Goal: Transaction & Acquisition: Purchase product/service

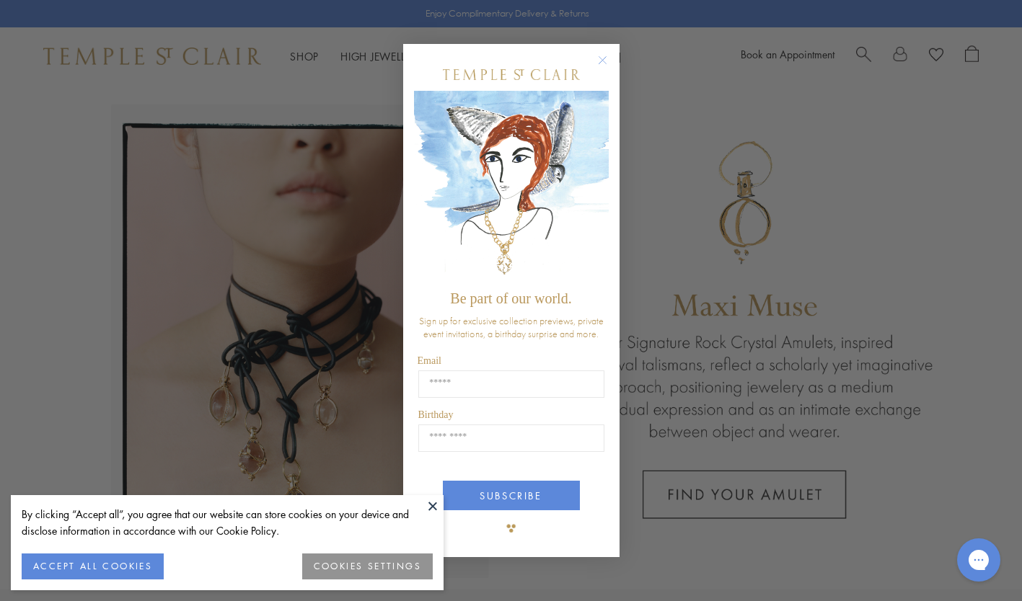
drag, startPoint x: 322, startPoint y: 146, endPoint x: 671, endPoint y: 195, distance: 352.4
click at [671, 195] on div "Close dialog Be part of our world. Sign up for exclusive collection previews, p…" at bounding box center [511, 300] width 1022 height 601
drag, startPoint x: 671, startPoint y: 195, endPoint x: 603, endPoint y: 60, distance: 150.9
click at [603, 60] on circle "Close dialog" at bounding box center [601, 60] width 17 height 17
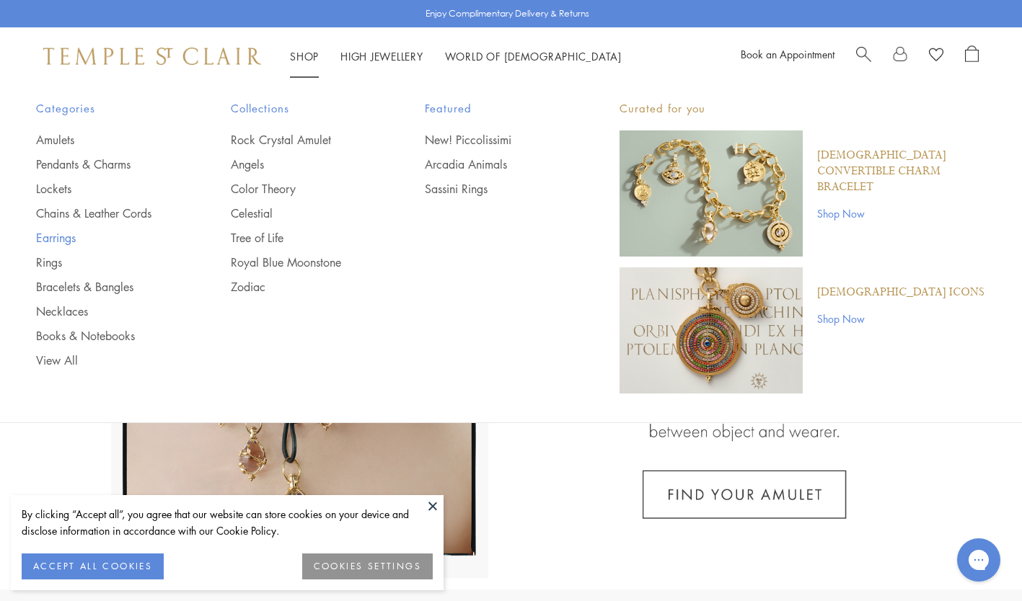
click at [61, 236] on link "Earrings" at bounding box center [104, 238] width 137 height 16
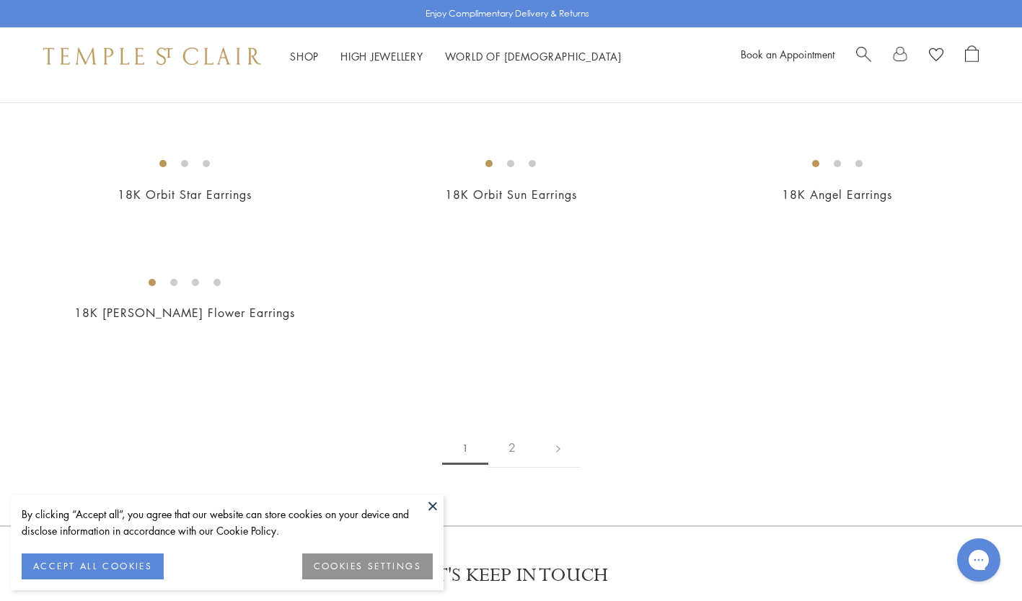
scroll to position [1990, 0]
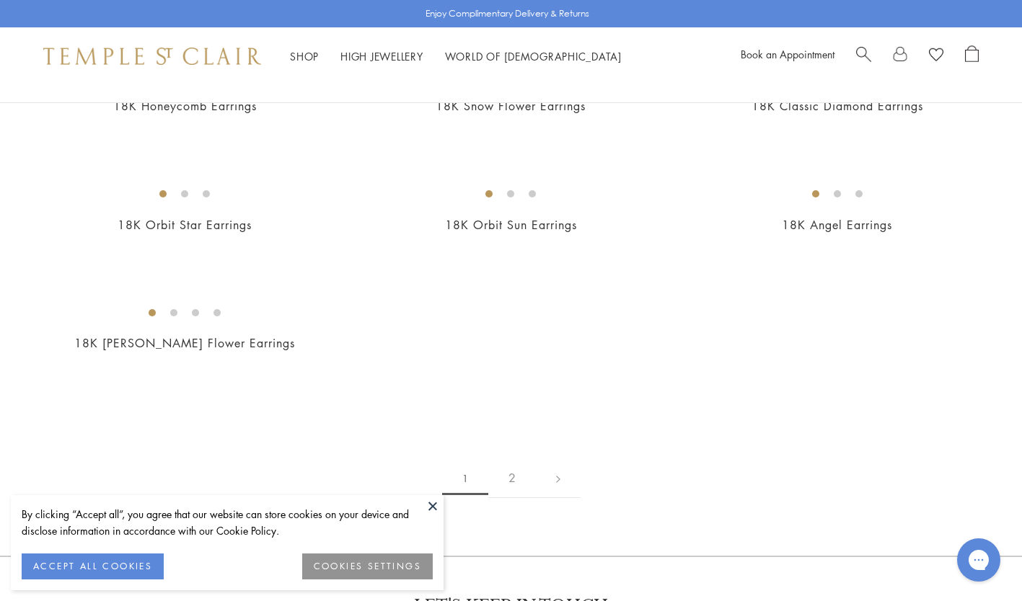
click at [0, 0] on img at bounding box center [0, 0] width 0 height 0
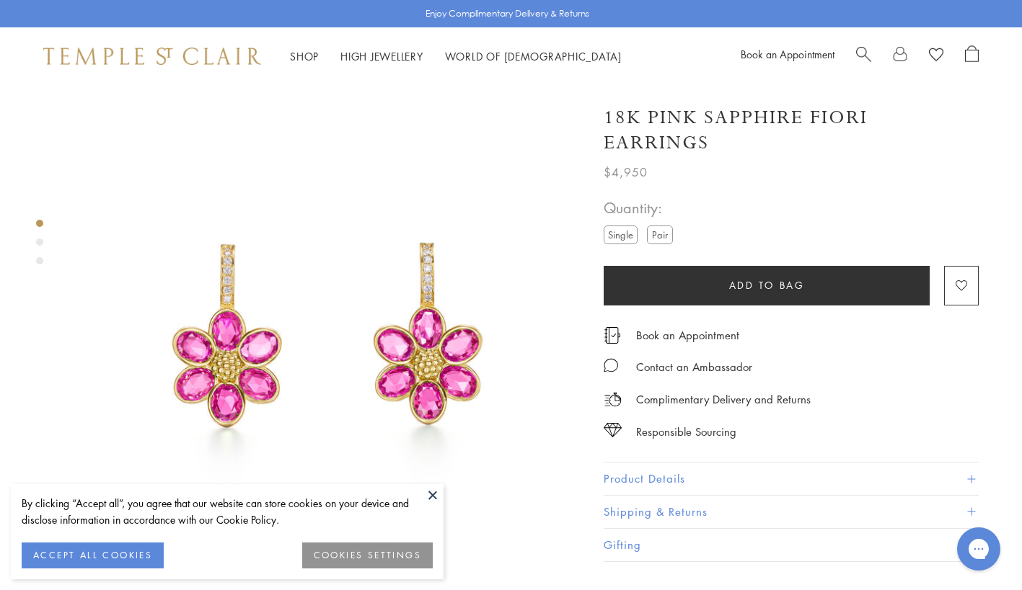
click at [431, 494] on button at bounding box center [433, 495] width 22 height 22
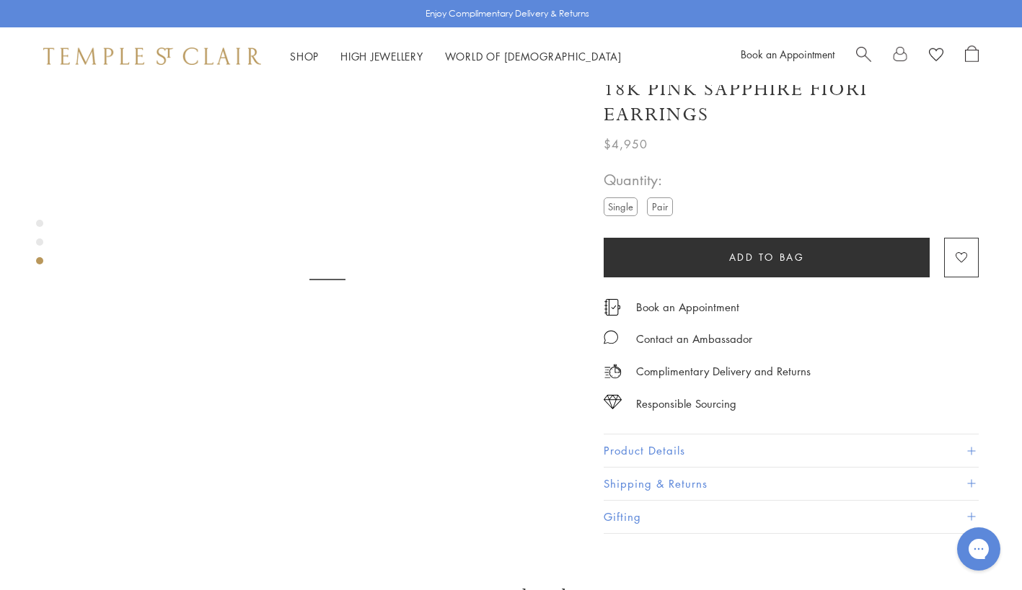
scroll to position [1125, 0]
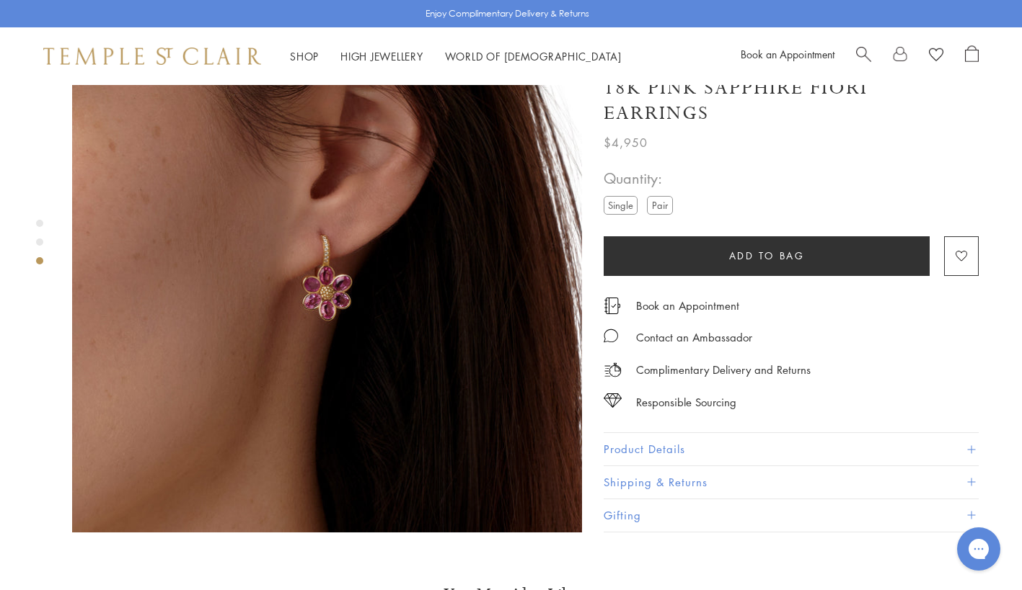
click at [345, 255] on img at bounding box center [327, 278] width 510 height 510
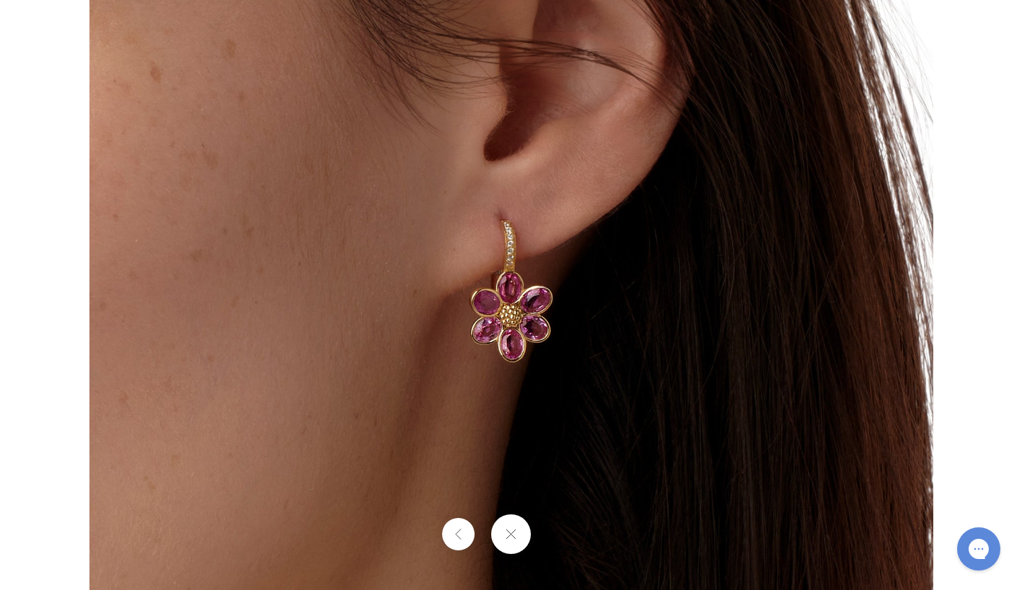
drag, startPoint x: 345, startPoint y: 255, endPoint x: -3, endPoint y: 201, distance: 351.7
click at [0, 201] on html "Skip to content Shop Categories Amulets Pendants & Charms Lockets Chains & Leat…" at bounding box center [511, 432] width 1022 height 3114
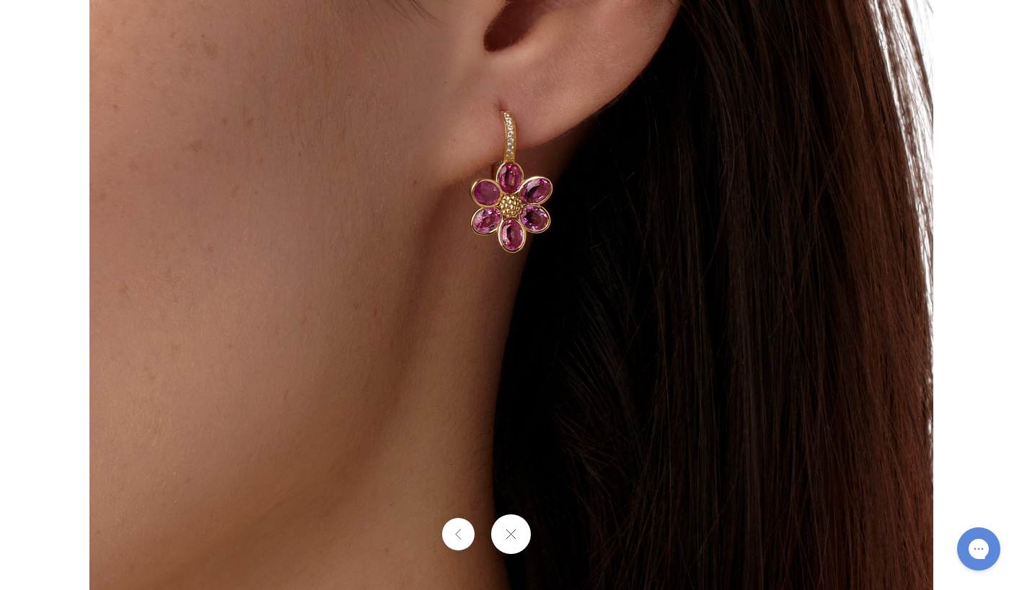
click at [991, 75] on div at bounding box center [818, 181] width 1459 height 843
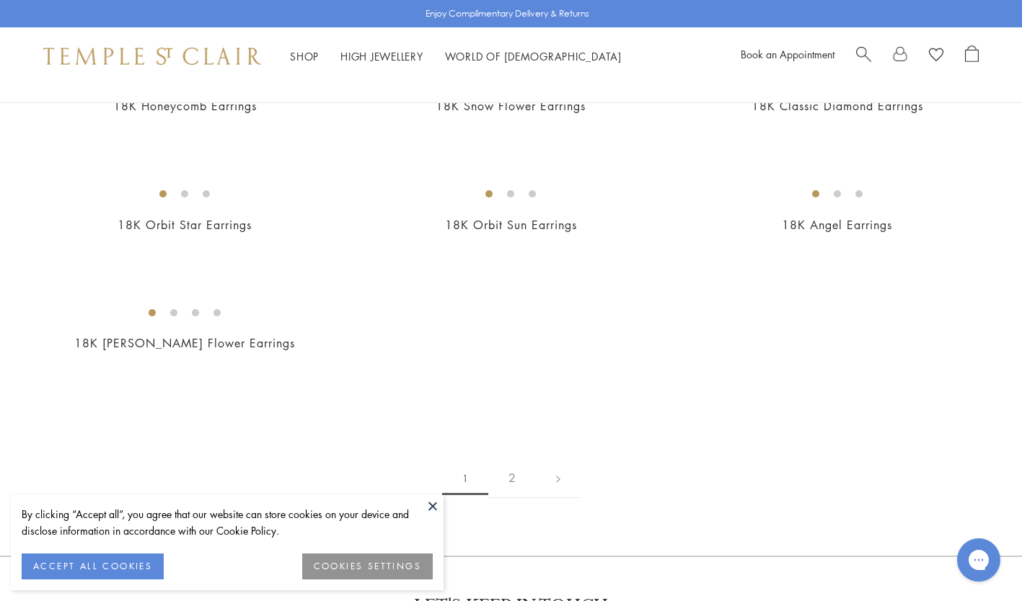
click at [0, 0] on img at bounding box center [0, 0] width 0 height 0
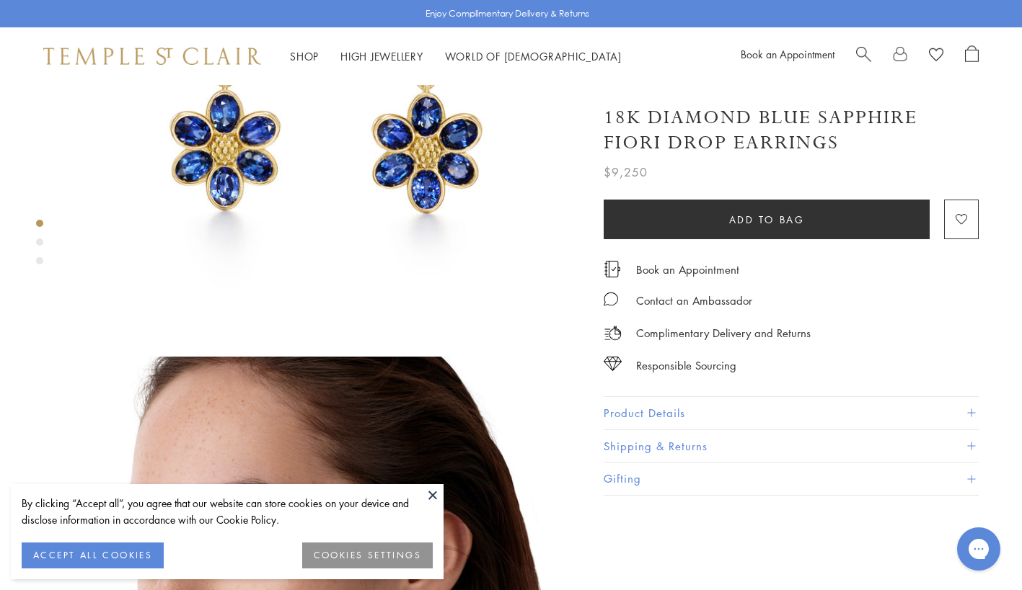
scroll to position [288, 0]
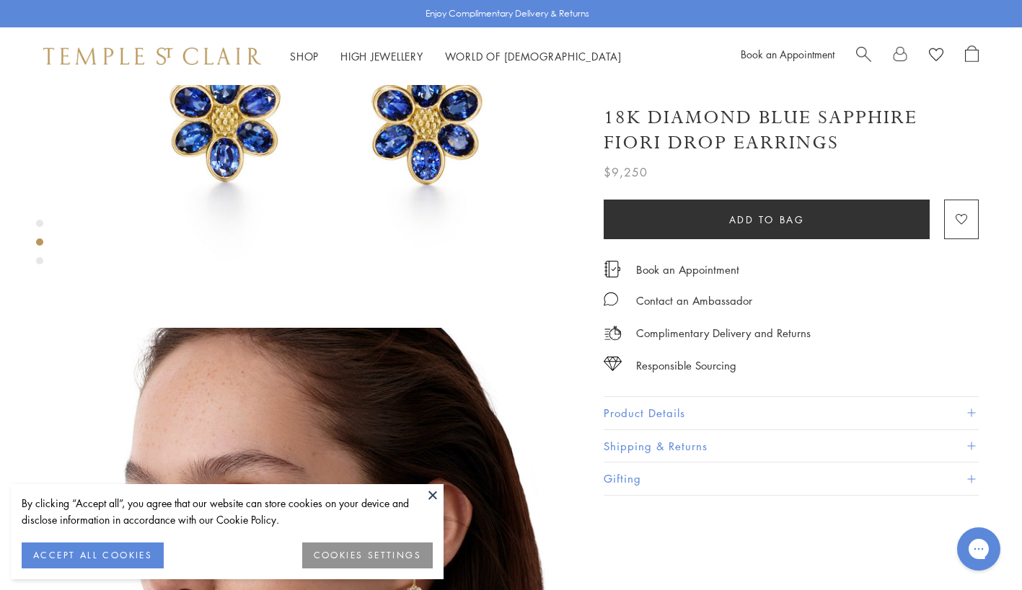
click at [433, 497] on button at bounding box center [433, 495] width 22 height 22
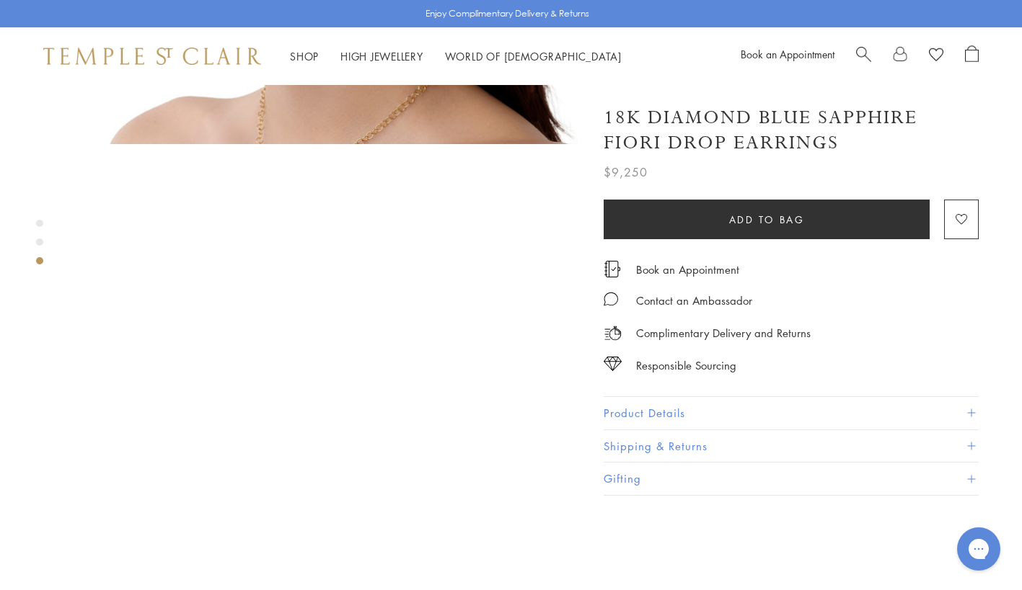
scroll to position [1009, 0]
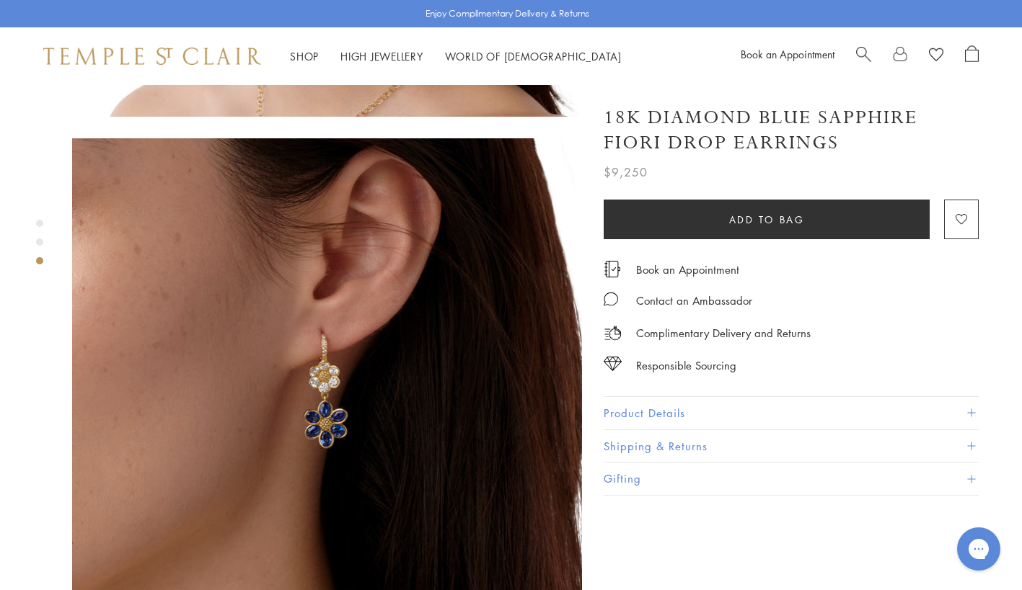
click at [329, 354] on img at bounding box center [327, 393] width 510 height 510
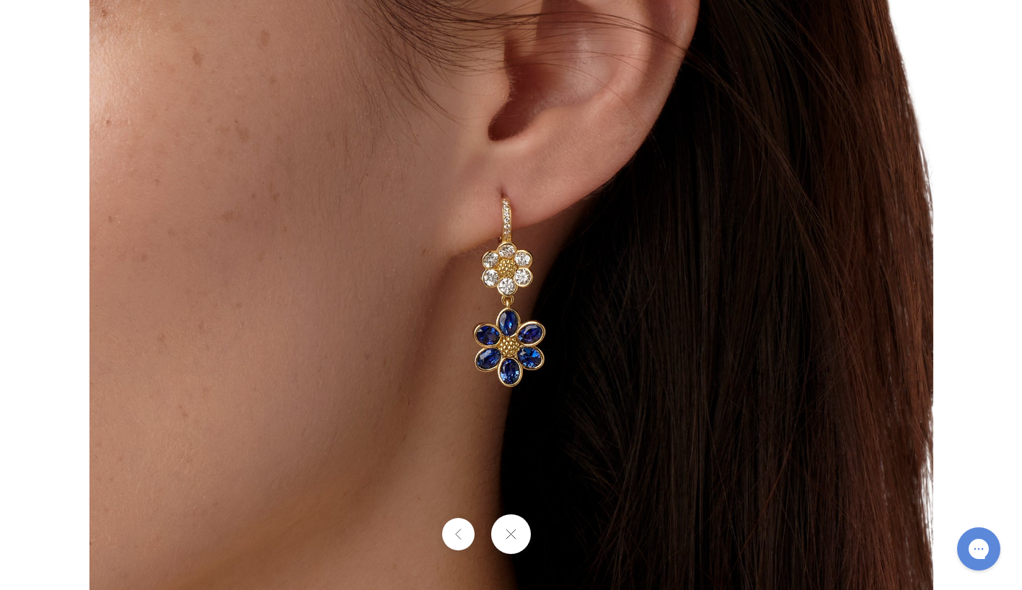
click at [513, 539] on button at bounding box center [511, 535] width 40 height 40
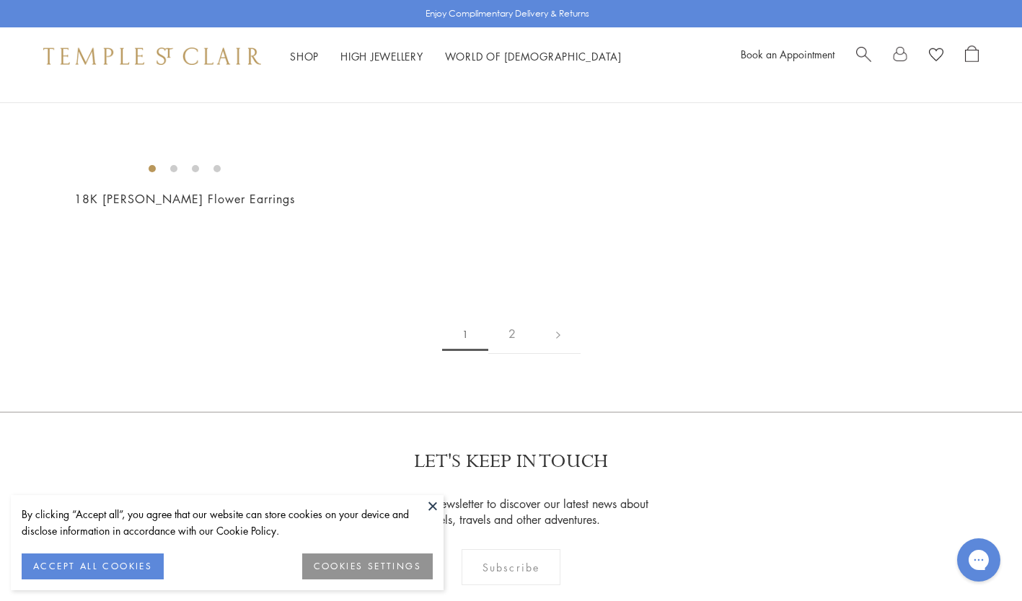
scroll to position [2163, 0]
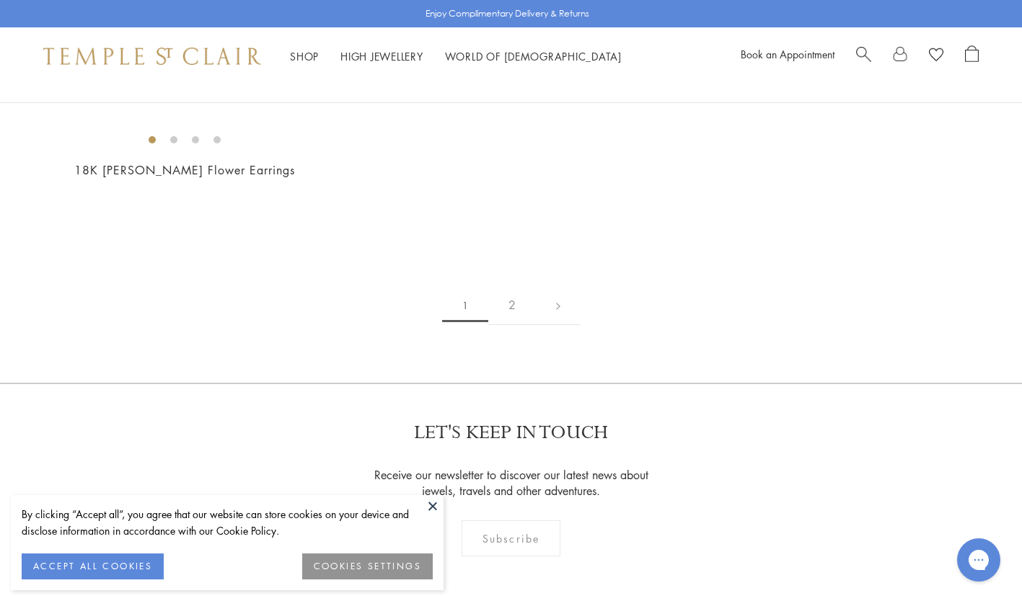
click at [0, 0] on img at bounding box center [0, 0] width 0 height 0
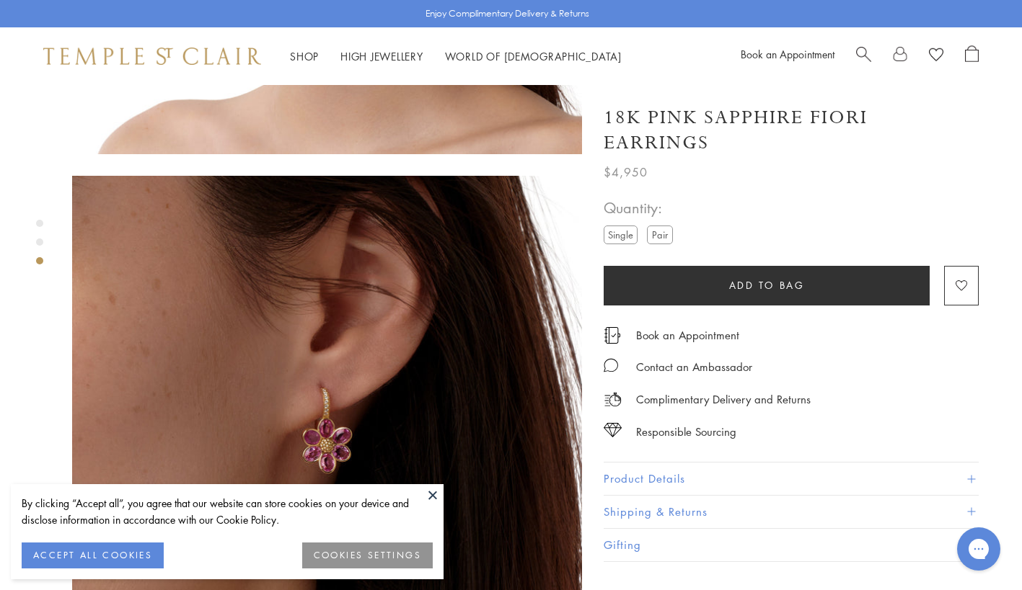
scroll to position [1009, 0]
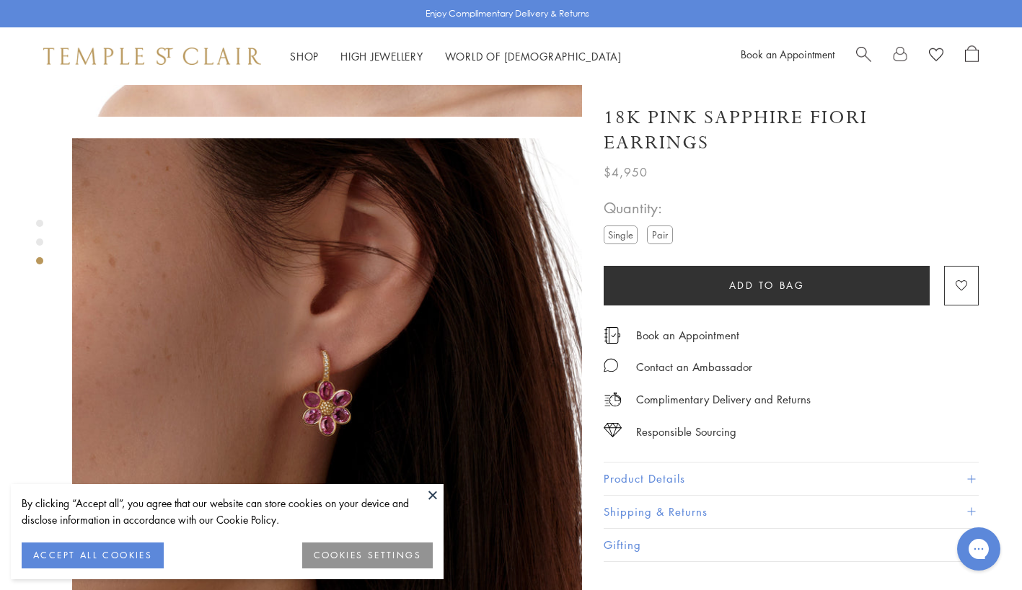
click at [312, 336] on img at bounding box center [327, 393] width 510 height 510
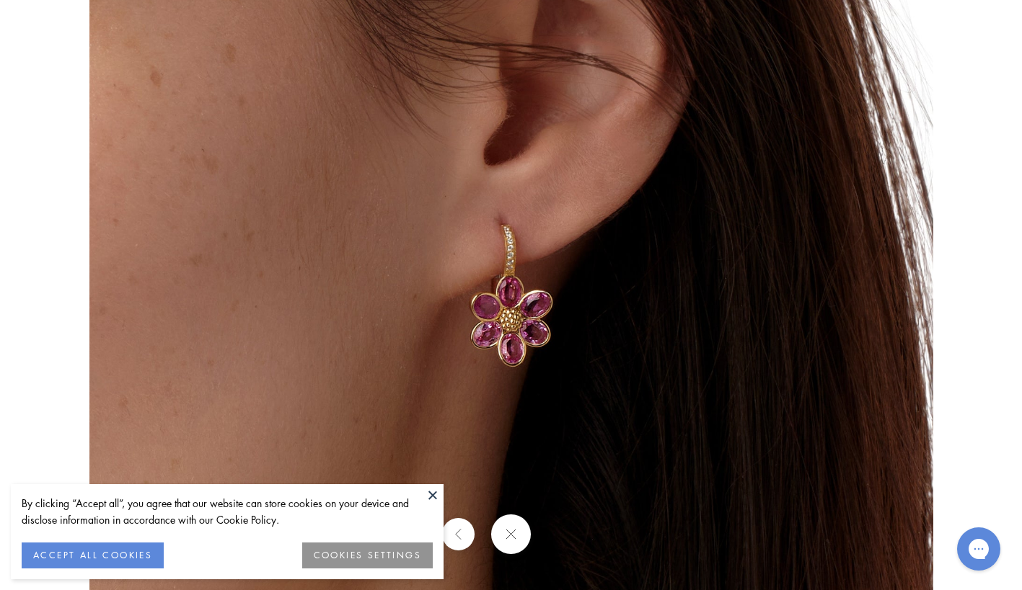
click at [537, 356] on img at bounding box center [510, 295] width 843 height 843
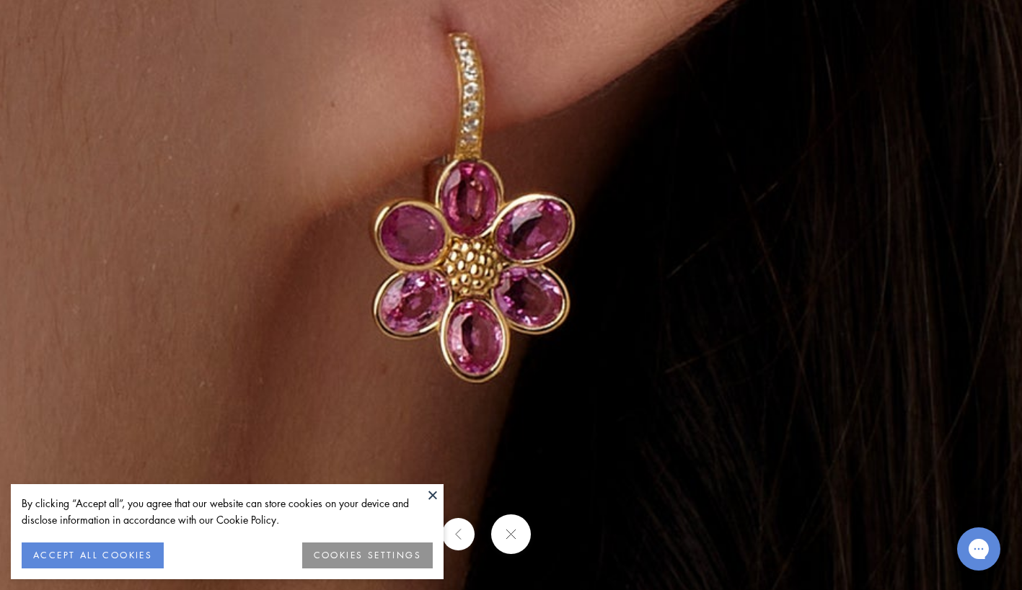
click at [14, 8] on img at bounding box center [473, 207] width 2076 height 2076
